Goal: Register for event/course

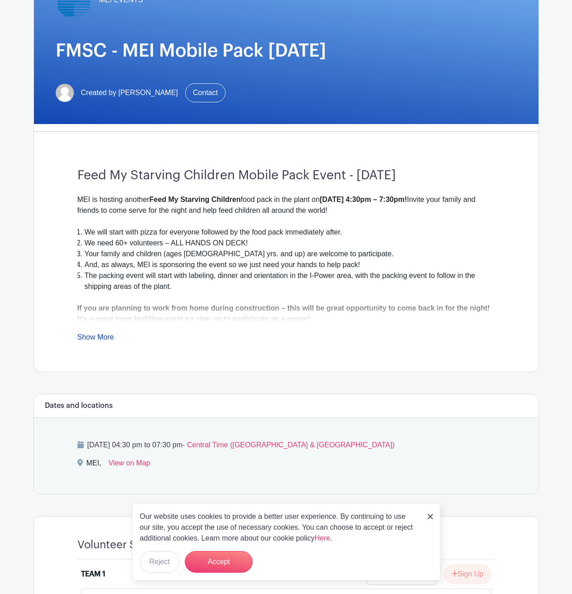
scroll to position [181, 0]
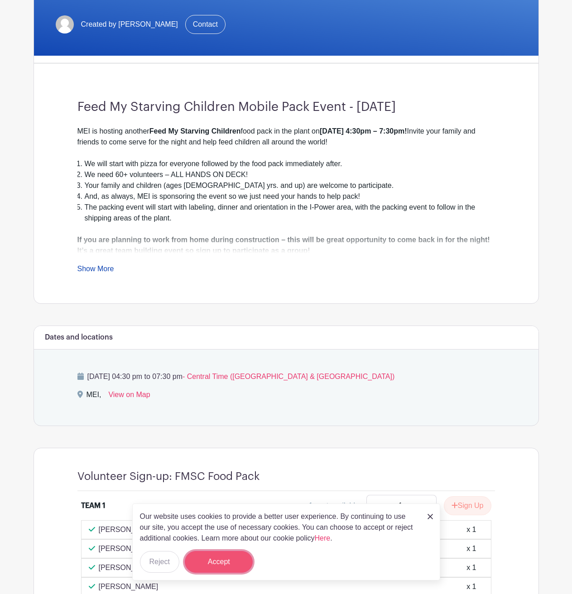
click at [216, 564] on button "Accept" at bounding box center [219, 562] width 68 height 22
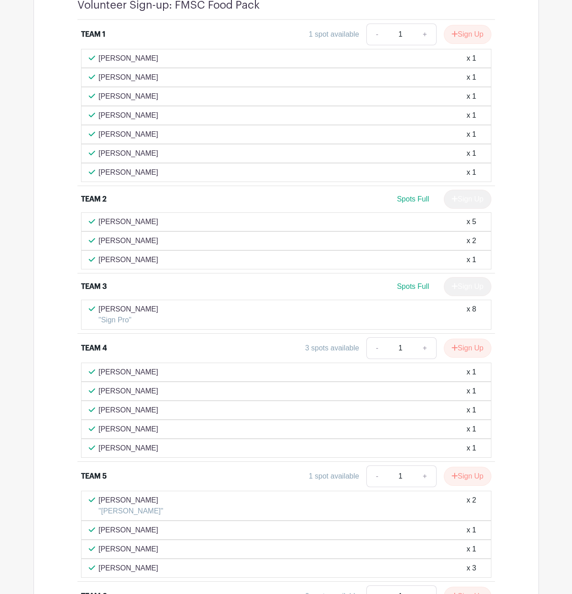
scroll to position [654, 0]
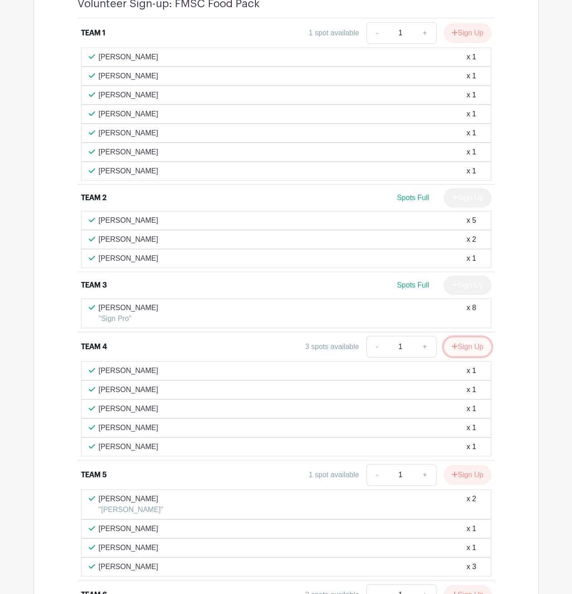
click at [470, 346] on button "Sign Up" at bounding box center [468, 346] width 48 height 19
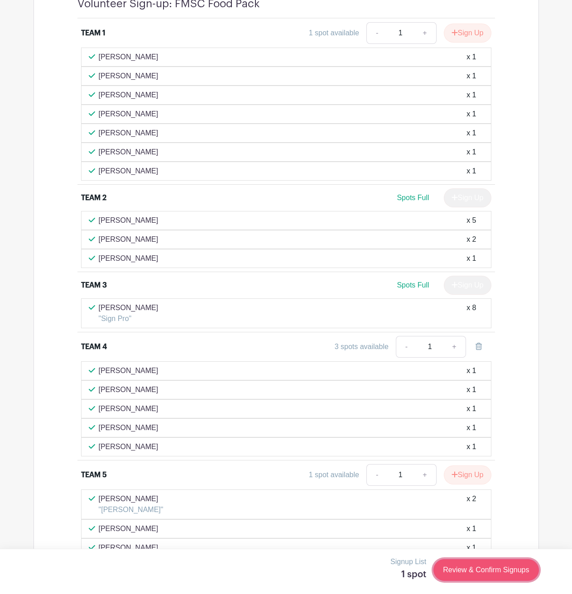
click at [449, 572] on link "Review & Confirm Signups" at bounding box center [485, 570] width 105 height 22
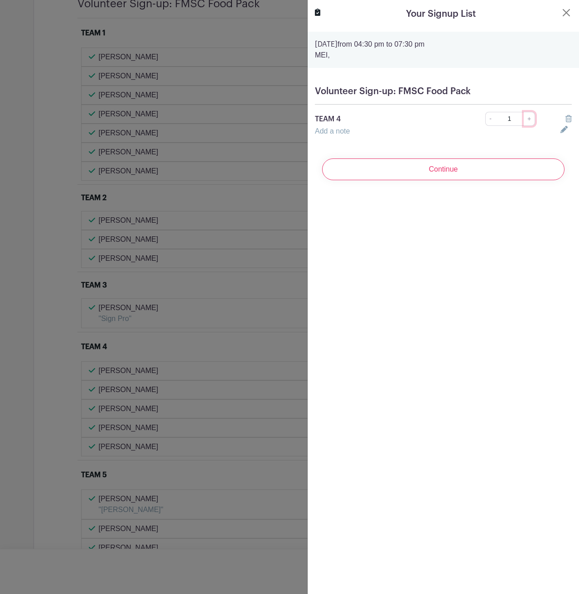
click at [527, 119] on link "+" at bounding box center [529, 119] width 11 height 14
type input "2"
click at [432, 170] on input "Continue" at bounding box center [443, 170] width 242 height 22
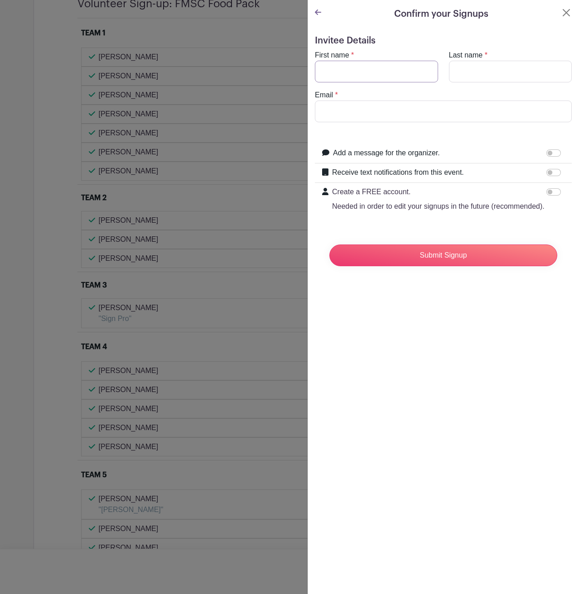
click at [394, 74] on input "First name" at bounding box center [376, 72] width 123 height 22
type input "[PERSON_NAME]"
type input "[EMAIL_ADDRESS][DOMAIN_NAME]"
drag, startPoint x: 422, startPoint y: 115, endPoint x: 251, endPoint y: 106, distance: 171.0
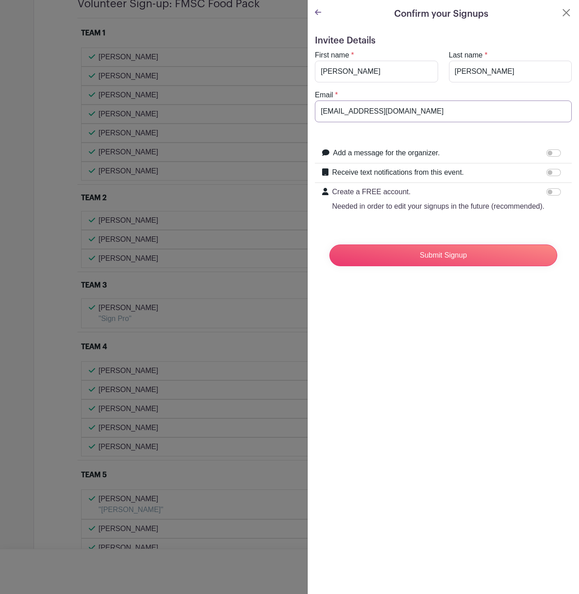
click at [402, 112] on input "Email" at bounding box center [443, 112] width 257 height 22
paste input "[PERSON_NAME][EMAIL_ADDRESS][PERSON_NAME][DOMAIN_NAME]"
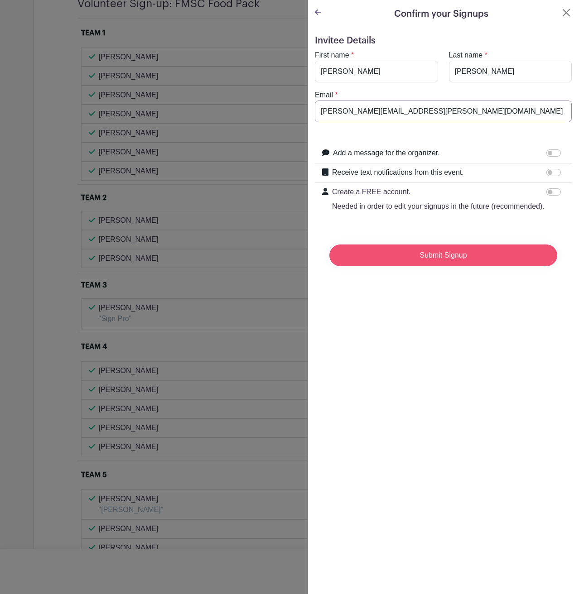
type input "[PERSON_NAME][EMAIL_ADDRESS][PERSON_NAME][DOMAIN_NAME]"
click at [447, 266] on input "Submit Signup" at bounding box center [443, 256] width 228 height 22
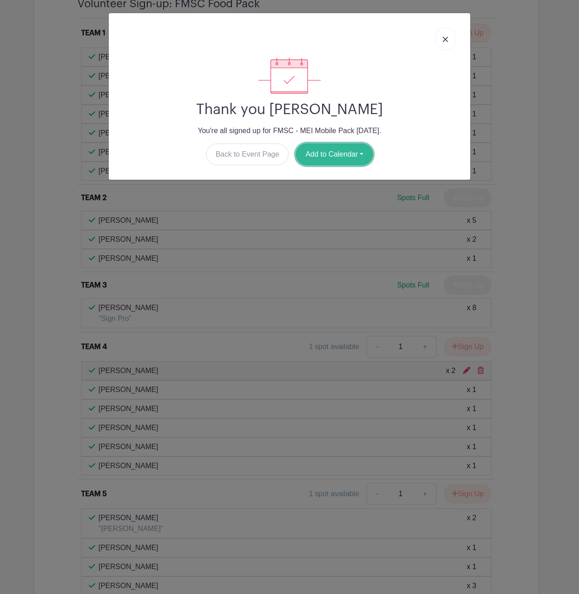
click at [331, 156] on button "Add to Calendar" at bounding box center [334, 155] width 77 height 22
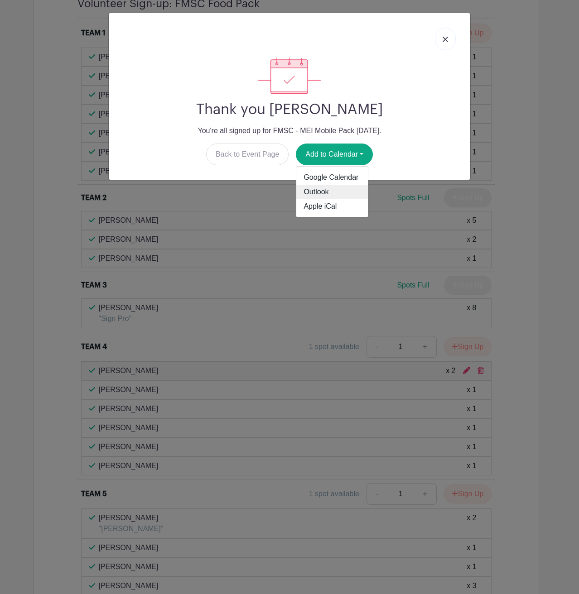
click at [332, 192] on link "Outlook" at bounding box center [332, 192] width 72 height 14
click at [446, 38] on img at bounding box center [444, 39] width 5 height 5
